Goal: Task Accomplishment & Management: Manage account settings

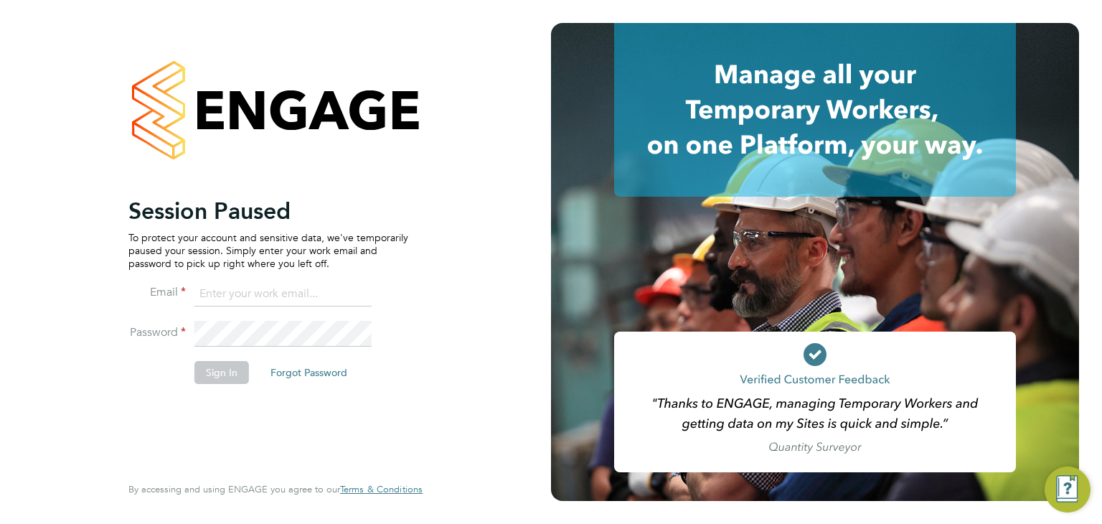
type input "[PERSON_NAME][EMAIL_ADDRESS][DOMAIN_NAME]"
click at [224, 373] on button "Sign In" at bounding box center [222, 372] width 55 height 23
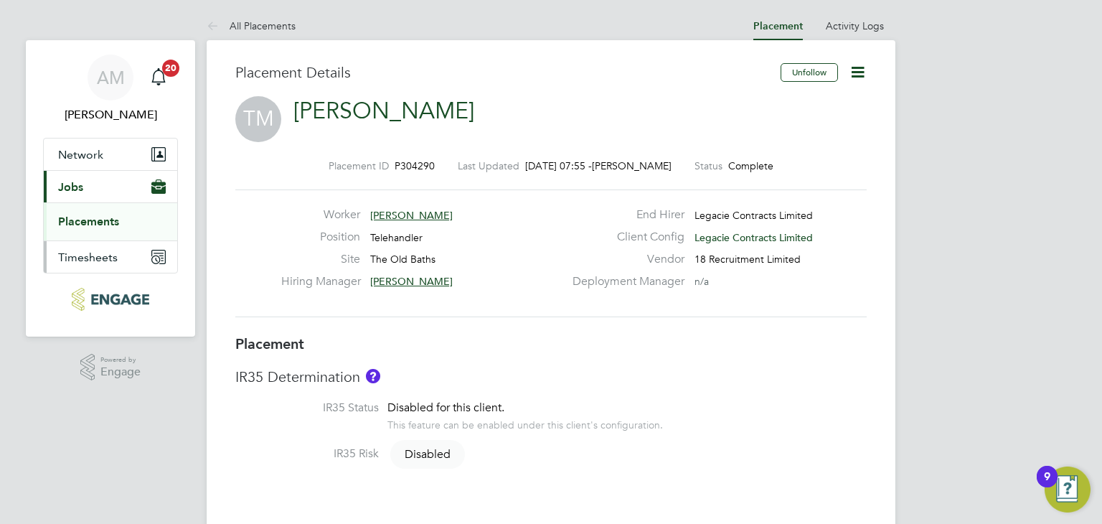
click at [100, 257] on span "Timesheets" at bounding box center [88, 257] width 60 height 14
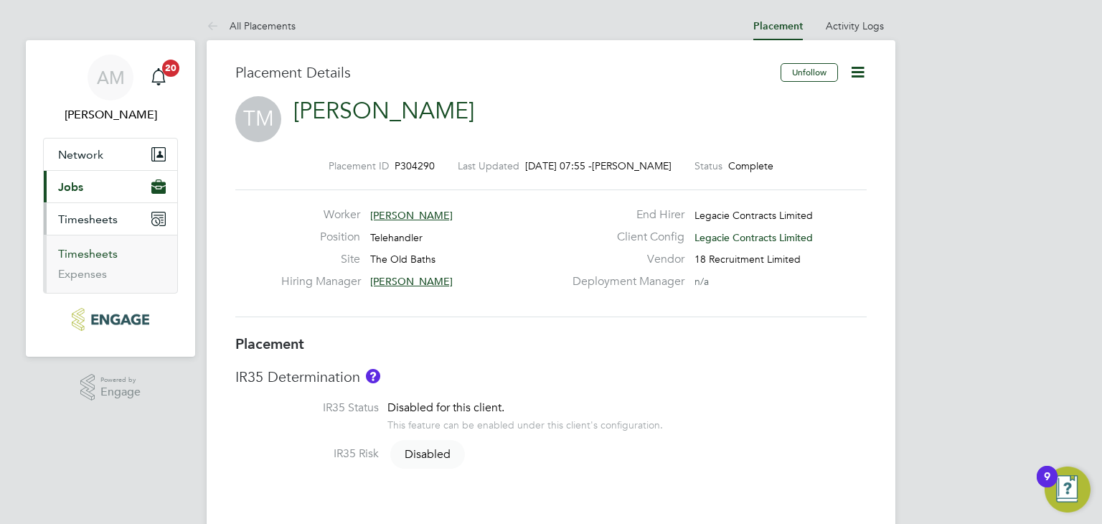
click at [92, 251] on link "Timesheets" at bounding box center [88, 254] width 60 height 14
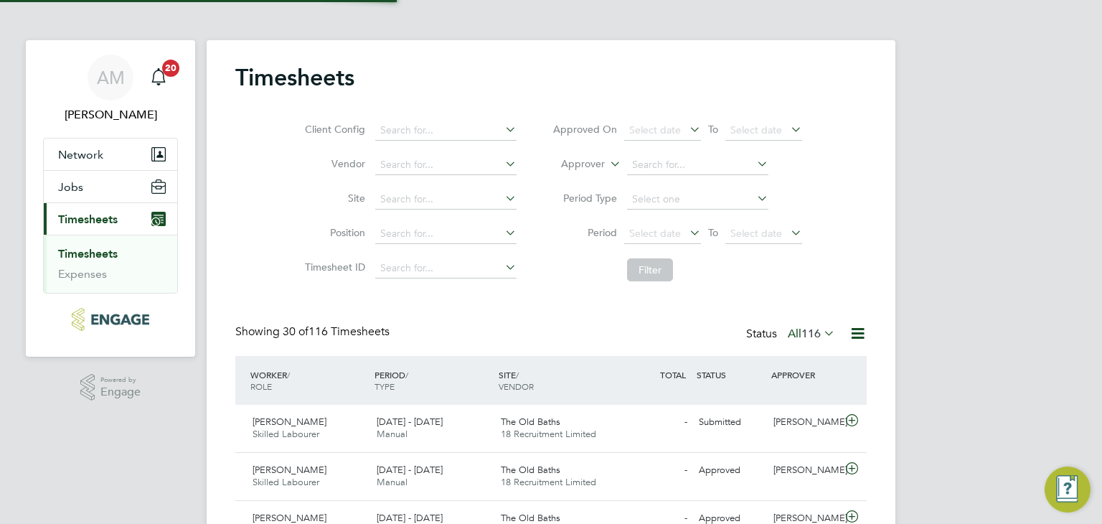
scroll to position [6, 7]
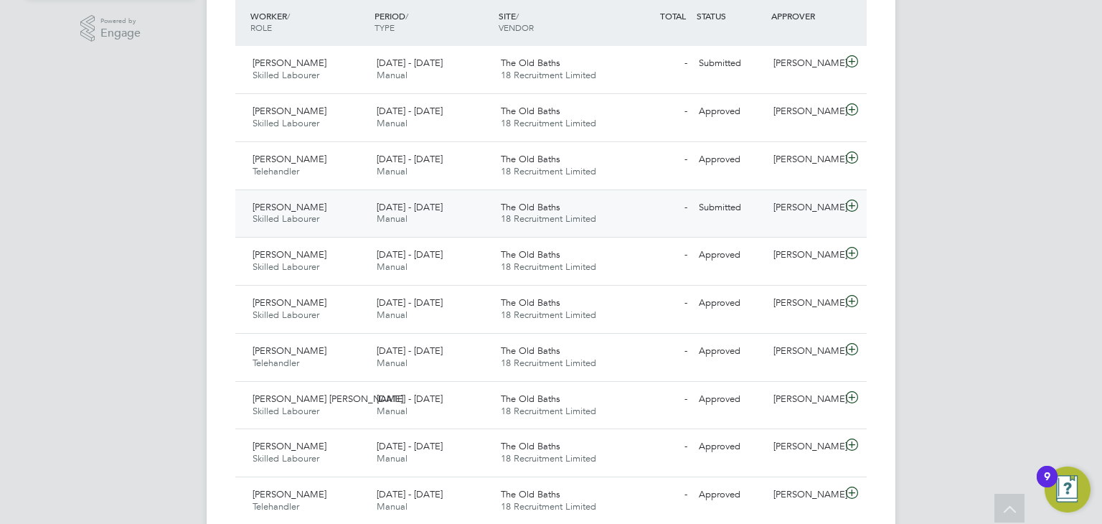
click at [683, 218] on div "- Submitted" at bounding box center [656, 208] width 75 height 24
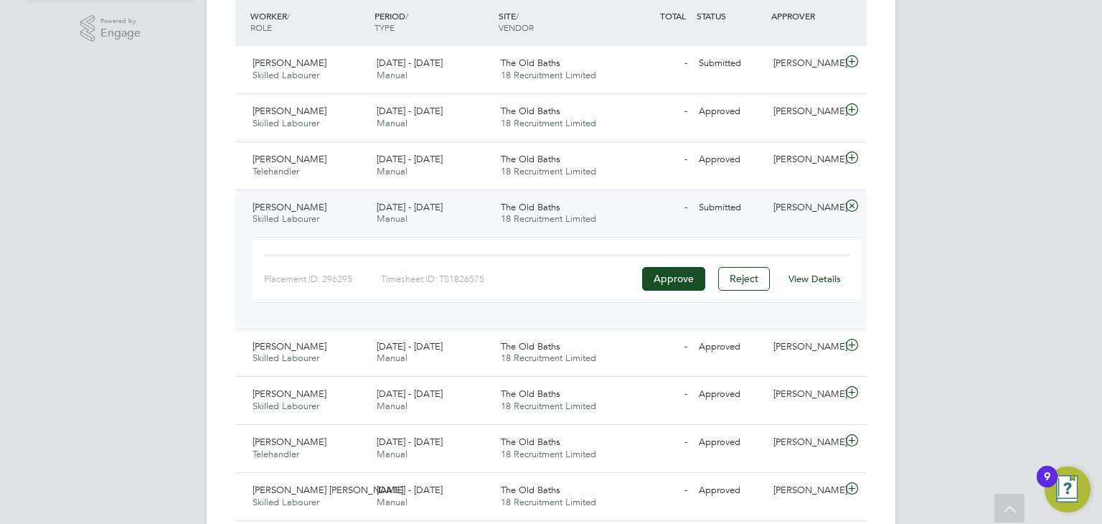
click at [812, 271] on div "View Details" at bounding box center [814, 279] width 70 height 23
click at [818, 279] on link "View Details" at bounding box center [815, 279] width 52 height 12
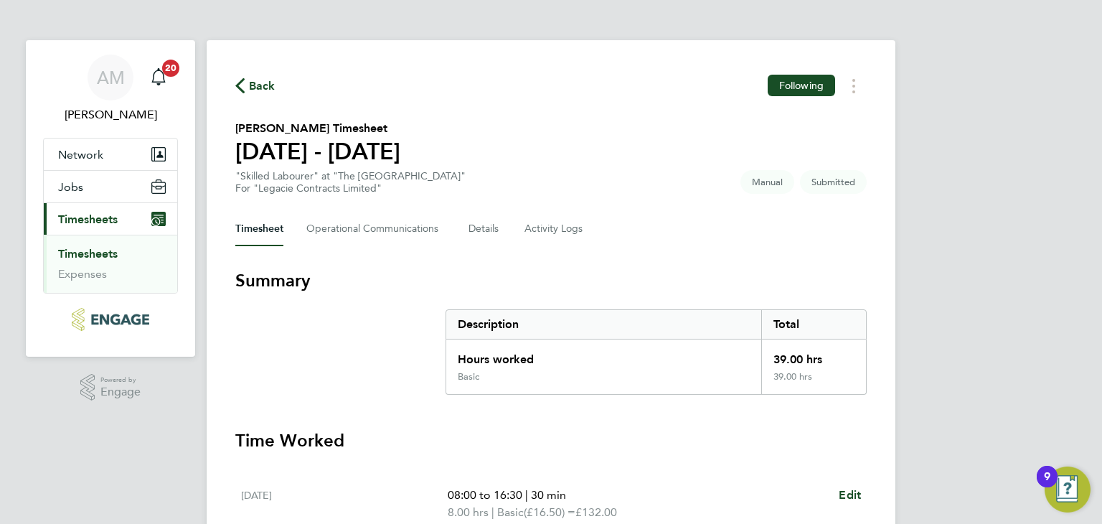
click at [258, 91] on span "Back" at bounding box center [262, 86] width 27 height 17
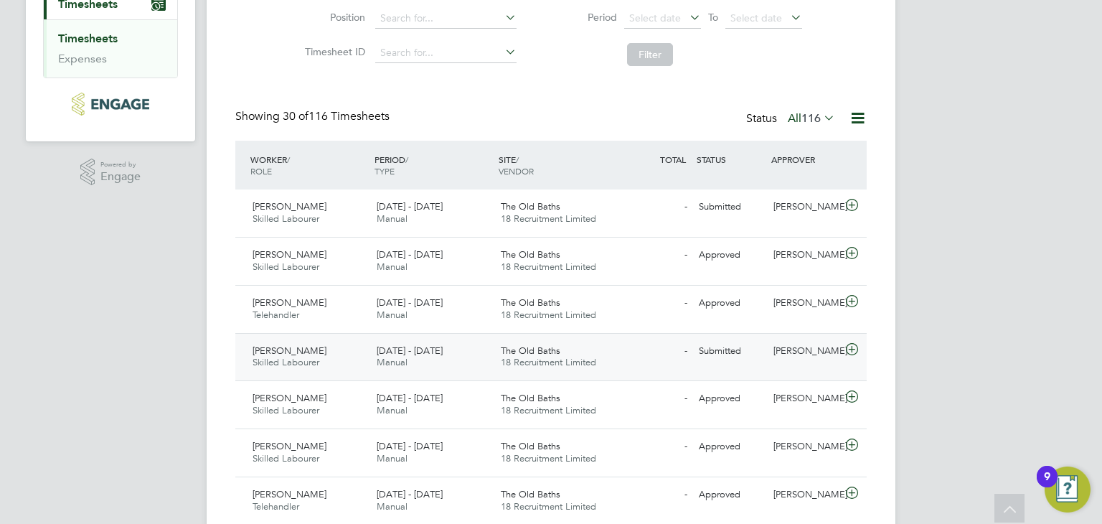
click at [629, 368] on div "Lucas Smith Skilled Labourer 15 - 21 Sep 2025 15 - 21 Sep 2025 Manual The Old B…" at bounding box center [551, 357] width 632 height 48
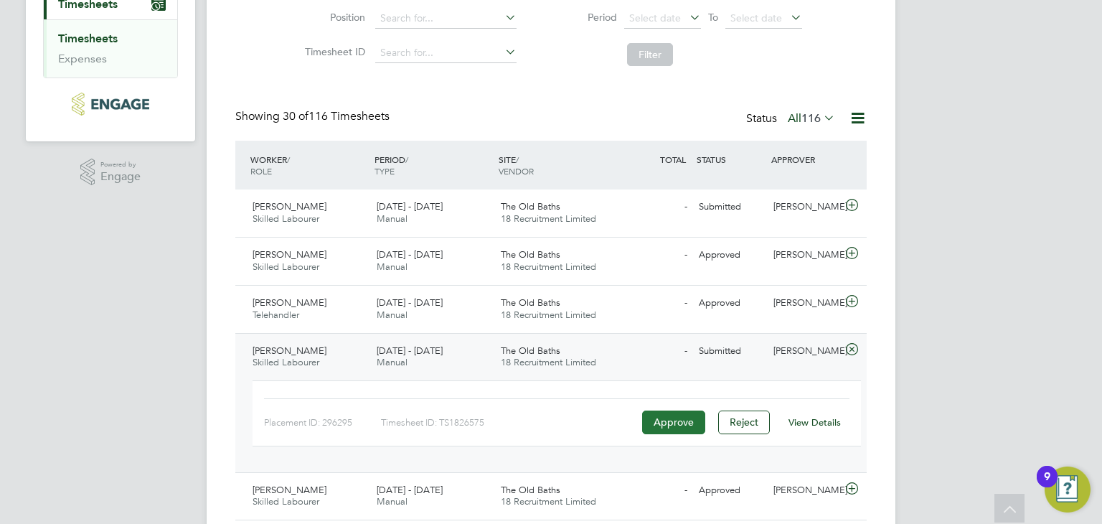
click at [674, 425] on button "Approve" at bounding box center [673, 422] width 63 height 23
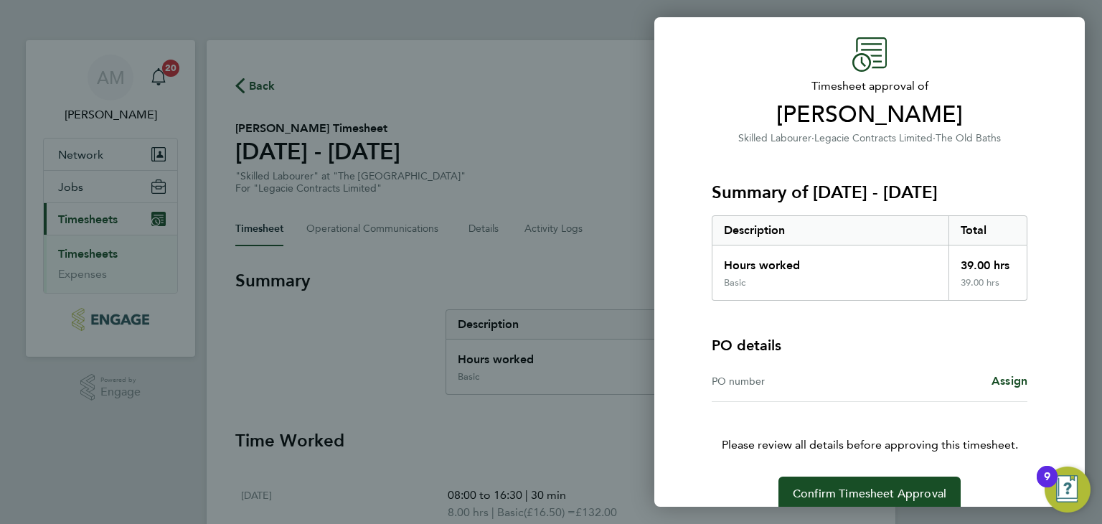
scroll to position [64, 0]
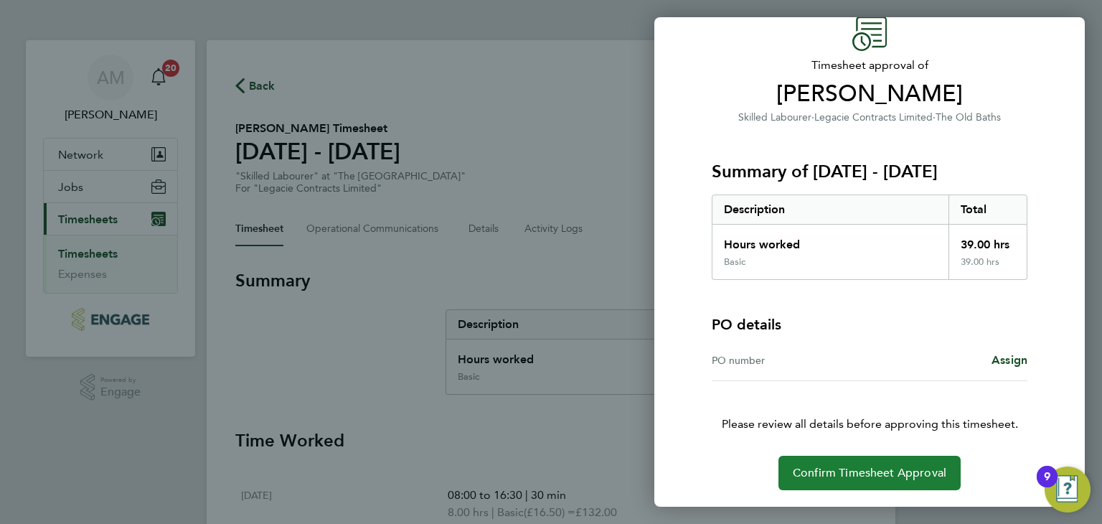
click at [913, 472] on span "Confirm Timesheet Approval" at bounding box center [870, 473] width 154 height 14
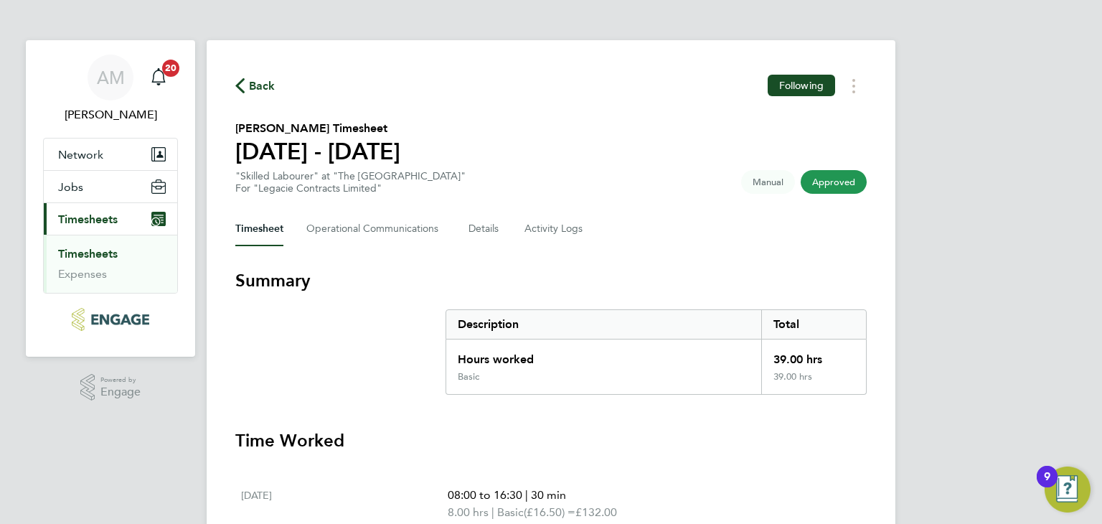
click at [124, 214] on button "Current page: Timesheets" at bounding box center [110, 219] width 133 height 32
drag, startPoint x: 103, startPoint y: 252, endPoint x: 161, endPoint y: 245, distance: 58.6
click at [104, 253] on link "Timesheets" at bounding box center [88, 254] width 60 height 14
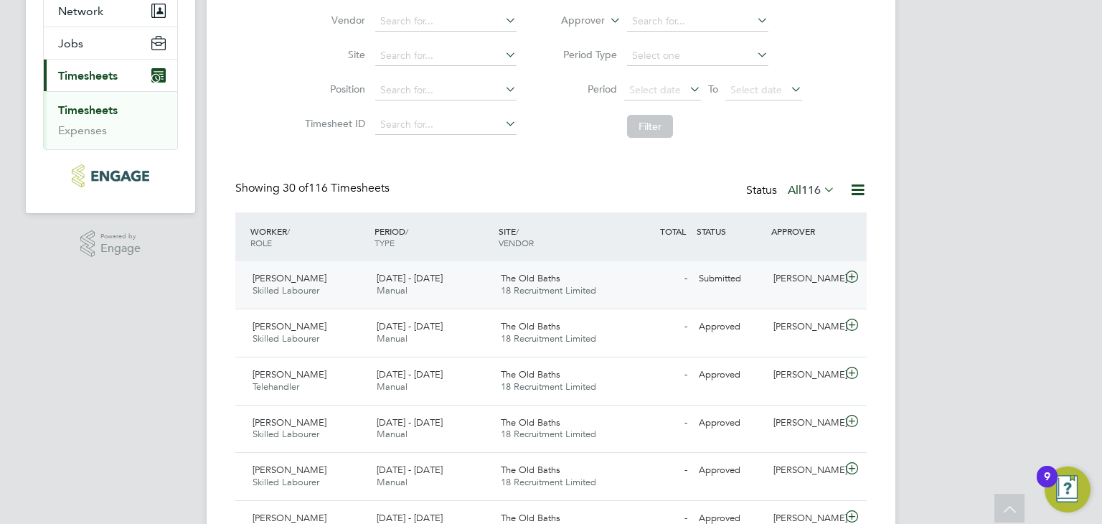
click at [413, 298] on div "22 - 28 Sep 2025 Manual" at bounding box center [433, 285] width 124 height 36
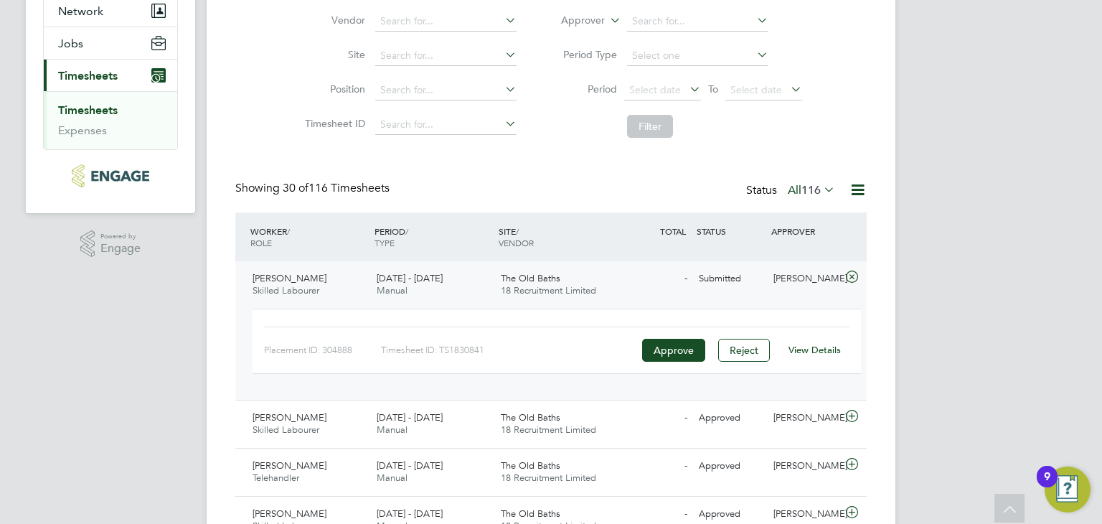
click at [806, 347] on link "View Details" at bounding box center [815, 350] width 52 height 12
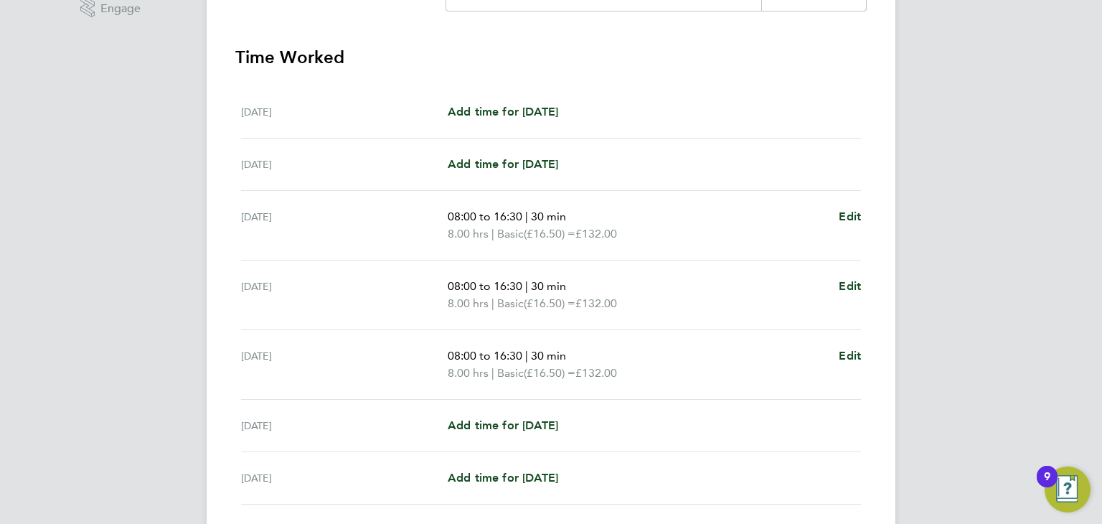
scroll to position [359, 0]
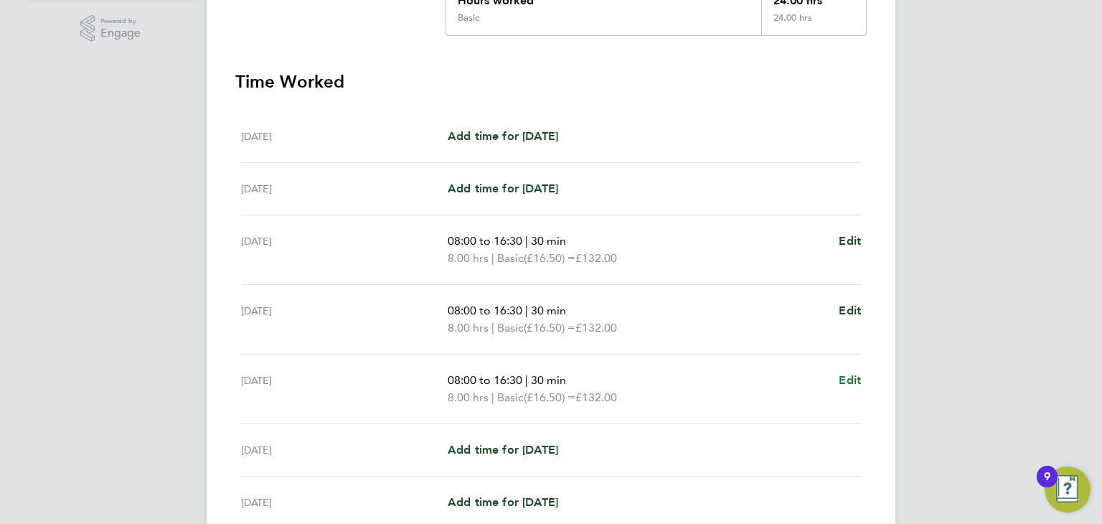
click at [851, 373] on span "Edit" at bounding box center [850, 380] width 22 height 14
select select "30"
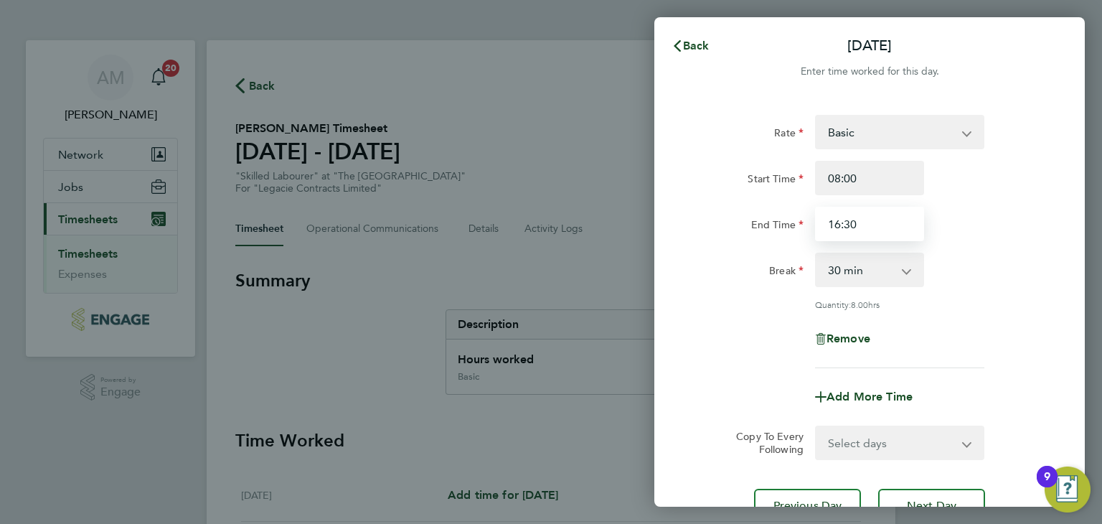
click at [867, 212] on input "16:30" at bounding box center [869, 224] width 109 height 34
type input "1"
type input "15:00"
click at [968, 218] on div "End Time 15:00" at bounding box center [870, 224] width 362 height 34
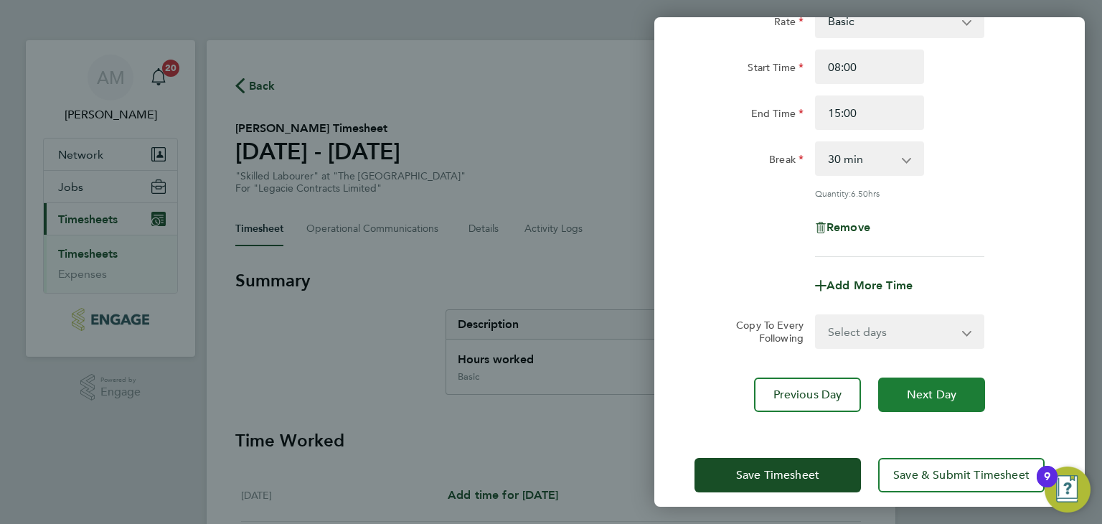
scroll to position [123, 0]
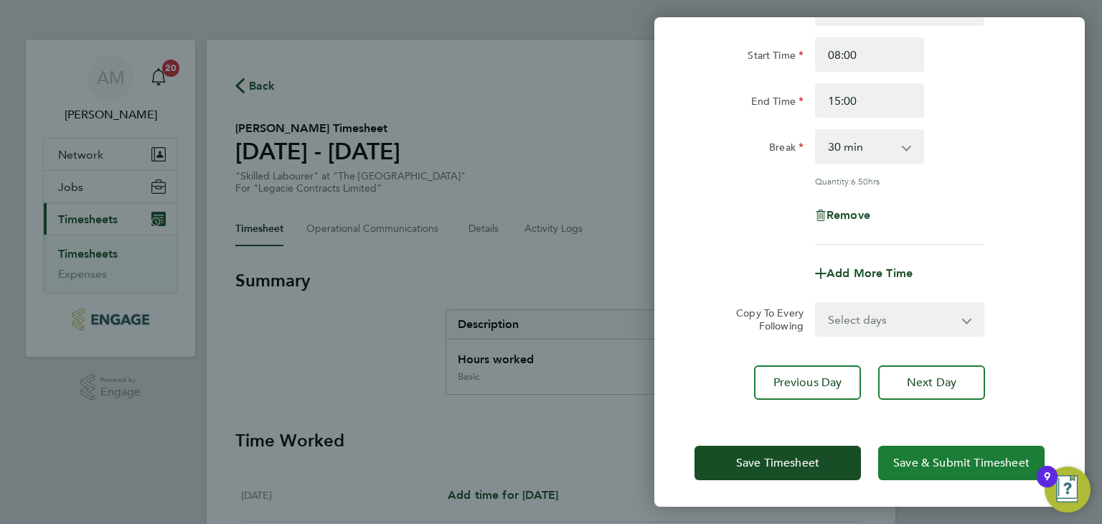
click at [896, 465] on span "Save & Submit Timesheet" at bounding box center [962, 463] width 136 height 14
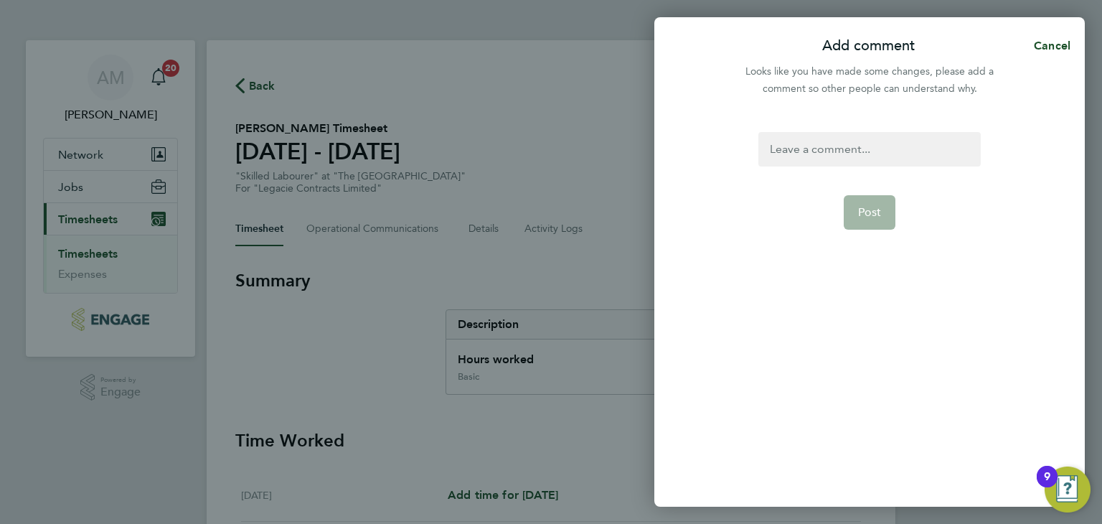
drag, startPoint x: 896, startPoint y: 169, endPoint x: 897, endPoint y: 139, distance: 30.2
click at [898, 163] on form "Post" at bounding box center [869, 251] width 233 height 238
click at [896, 139] on div at bounding box center [870, 149] width 222 height 34
click at [892, 146] on div at bounding box center [870, 149] width 222 height 34
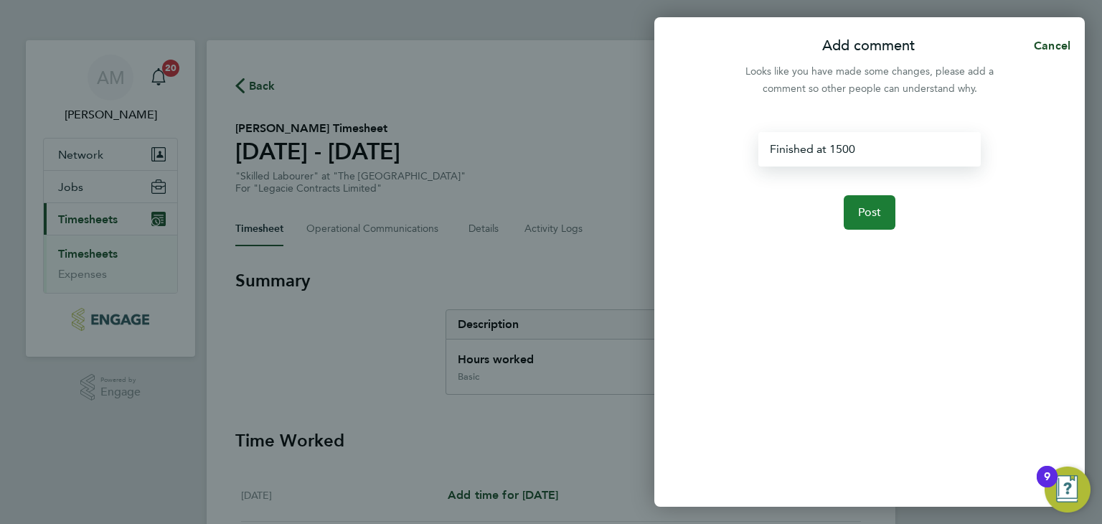
click at [884, 220] on button "Post" at bounding box center [870, 212] width 52 height 34
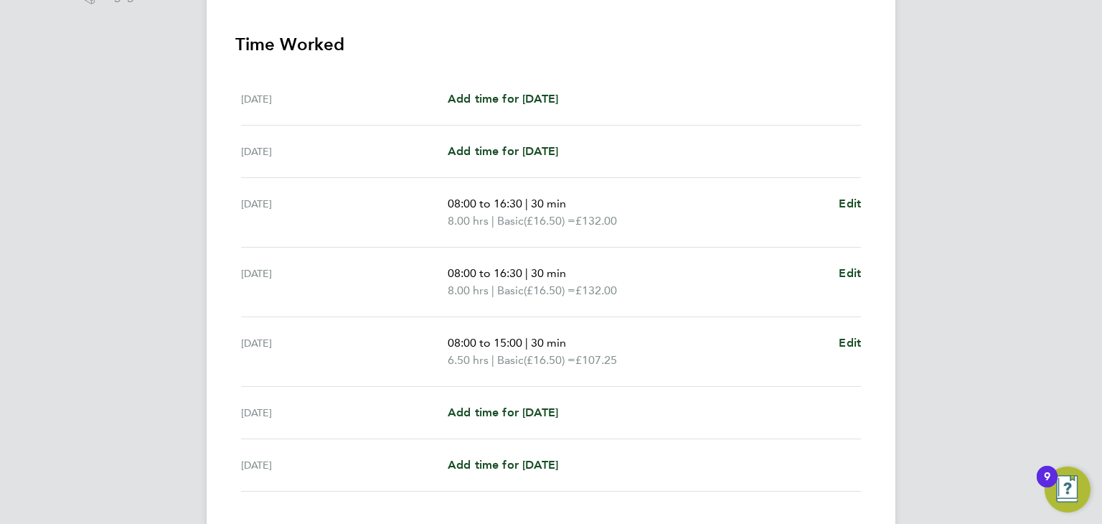
scroll to position [488, 0]
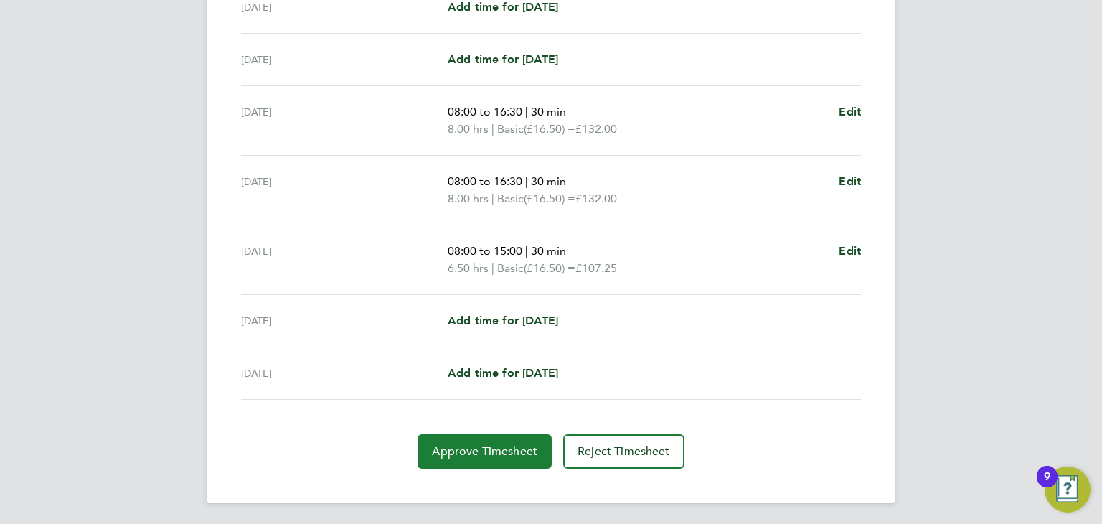
click at [499, 434] on button "Approve Timesheet" at bounding box center [485, 451] width 134 height 34
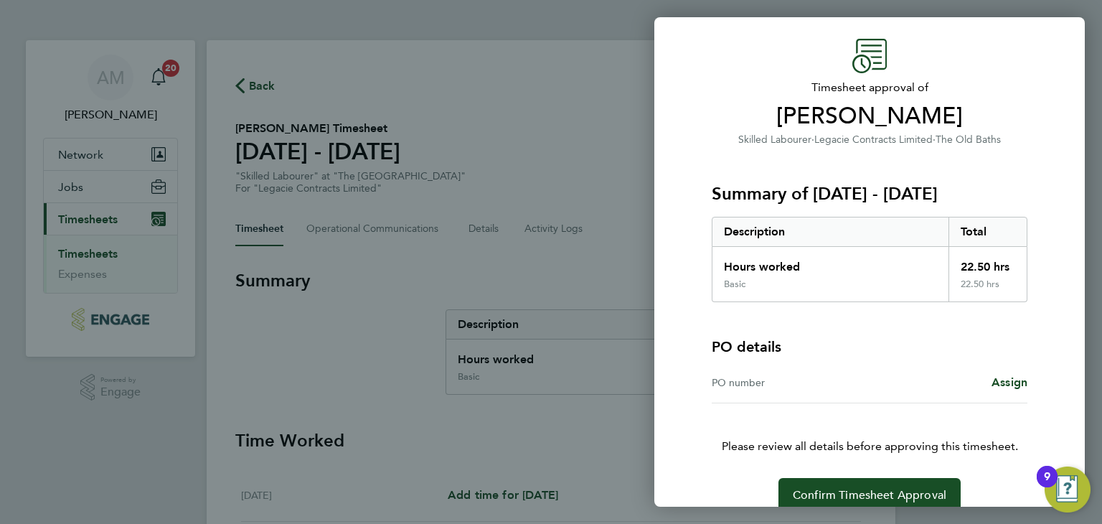
scroll to position [64, 0]
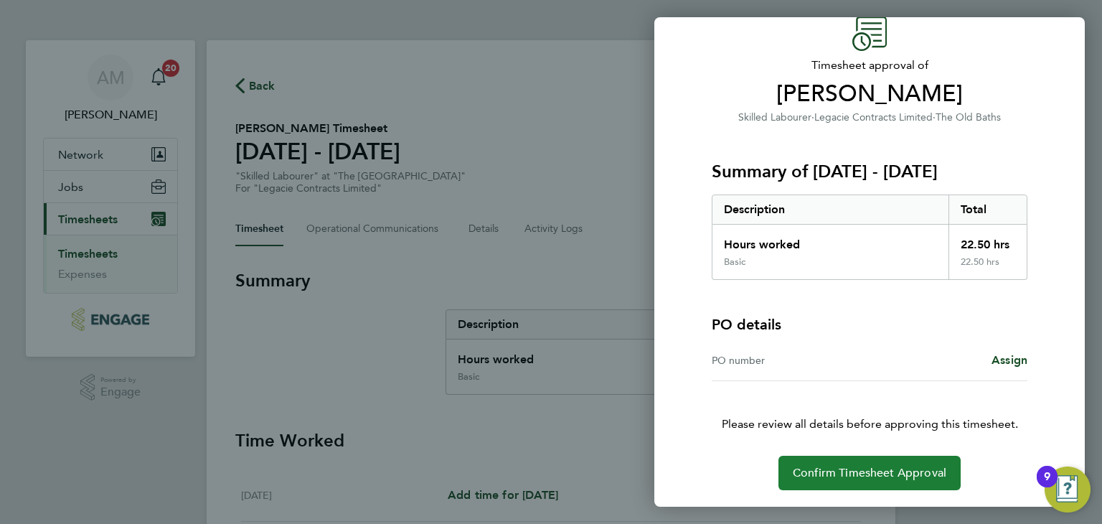
click at [875, 456] on button "Confirm Timesheet Approval" at bounding box center [870, 473] width 182 height 34
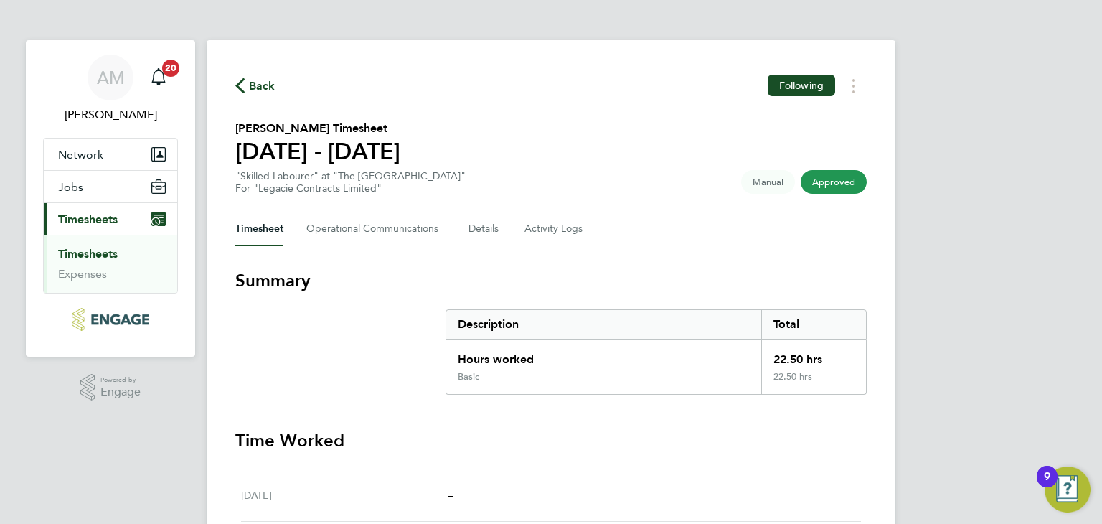
click at [93, 253] on link "Timesheets" at bounding box center [88, 254] width 60 height 14
